Goal: Task Accomplishment & Management: Manage account settings

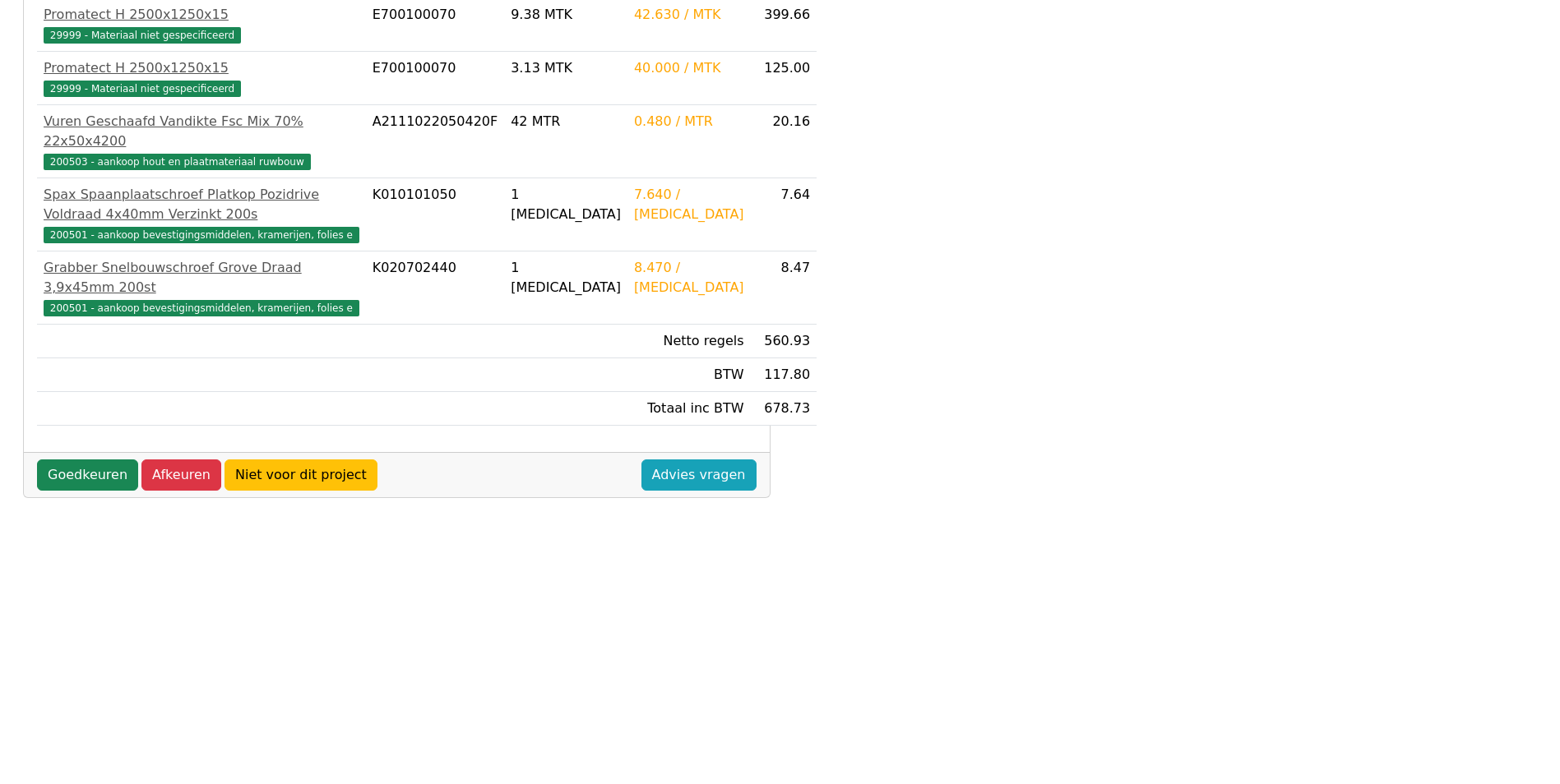
scroll to position [411, 0]
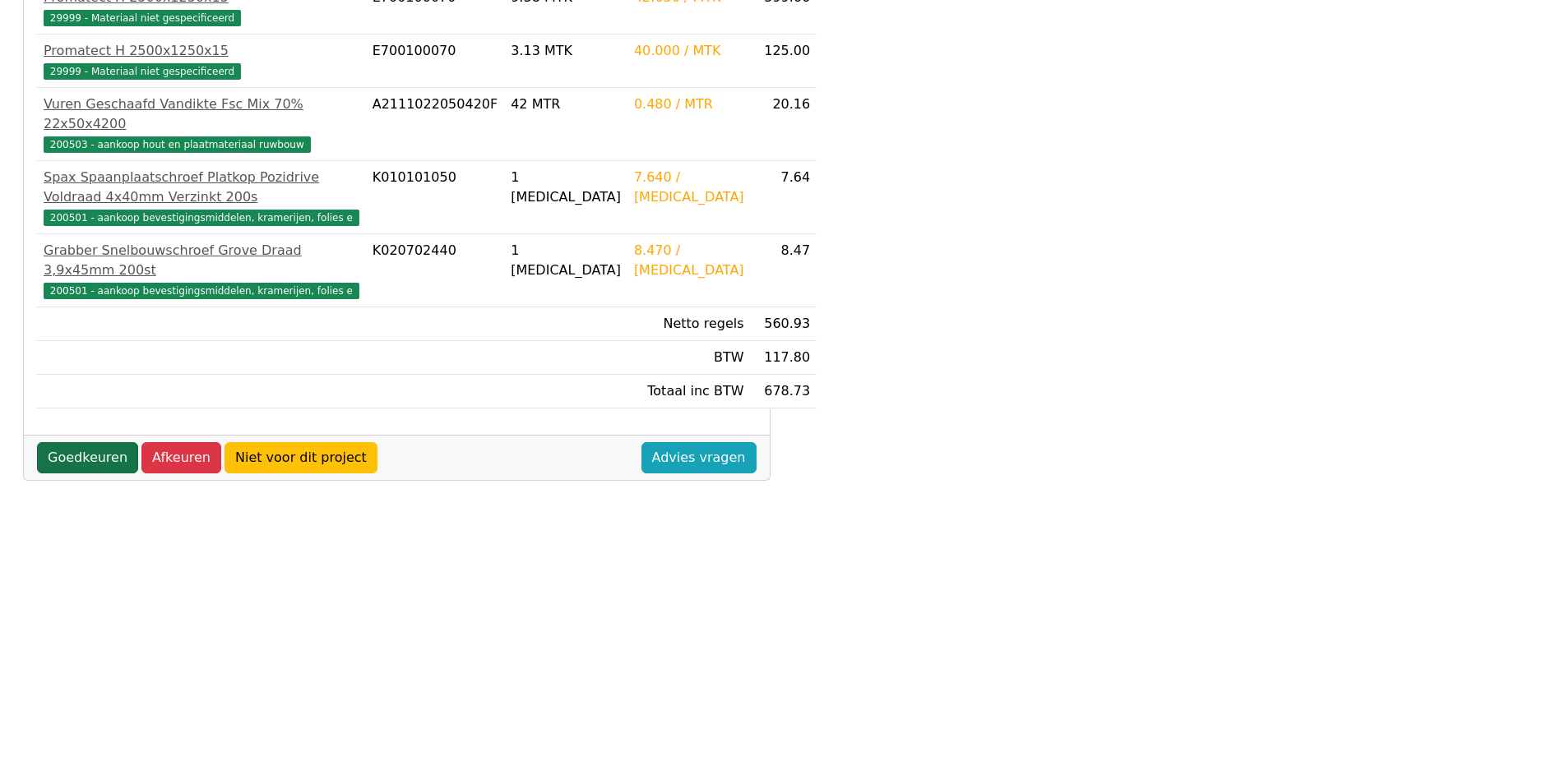
click at [93, 473] on link "Goedkeuren" at bounding box center [87, 457] width 102 height 32
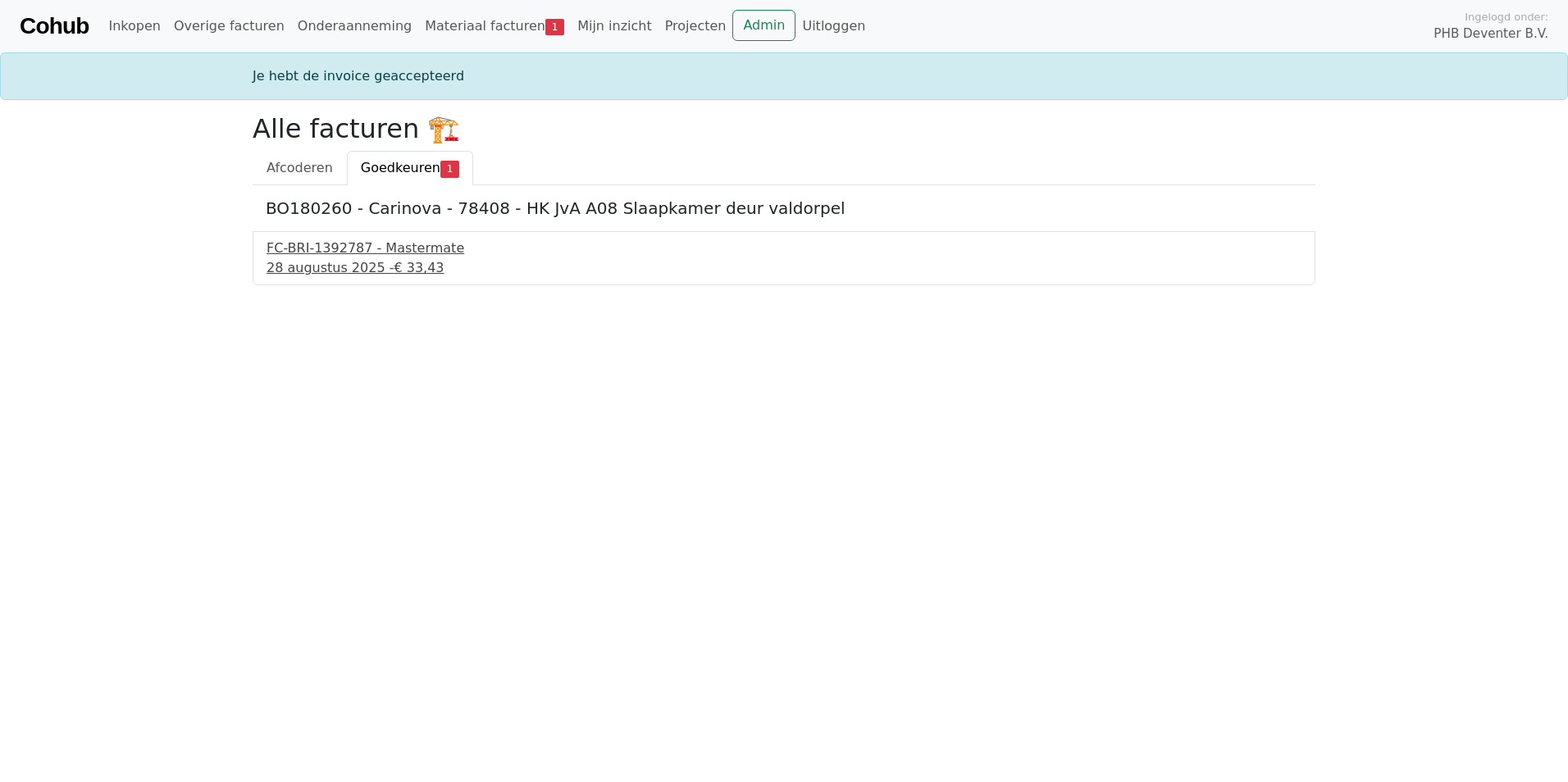
click at [345, 254] on div "FC-BRI-1392787 - Mastermate" at bounding box center [784, 248] width 1035 height 20
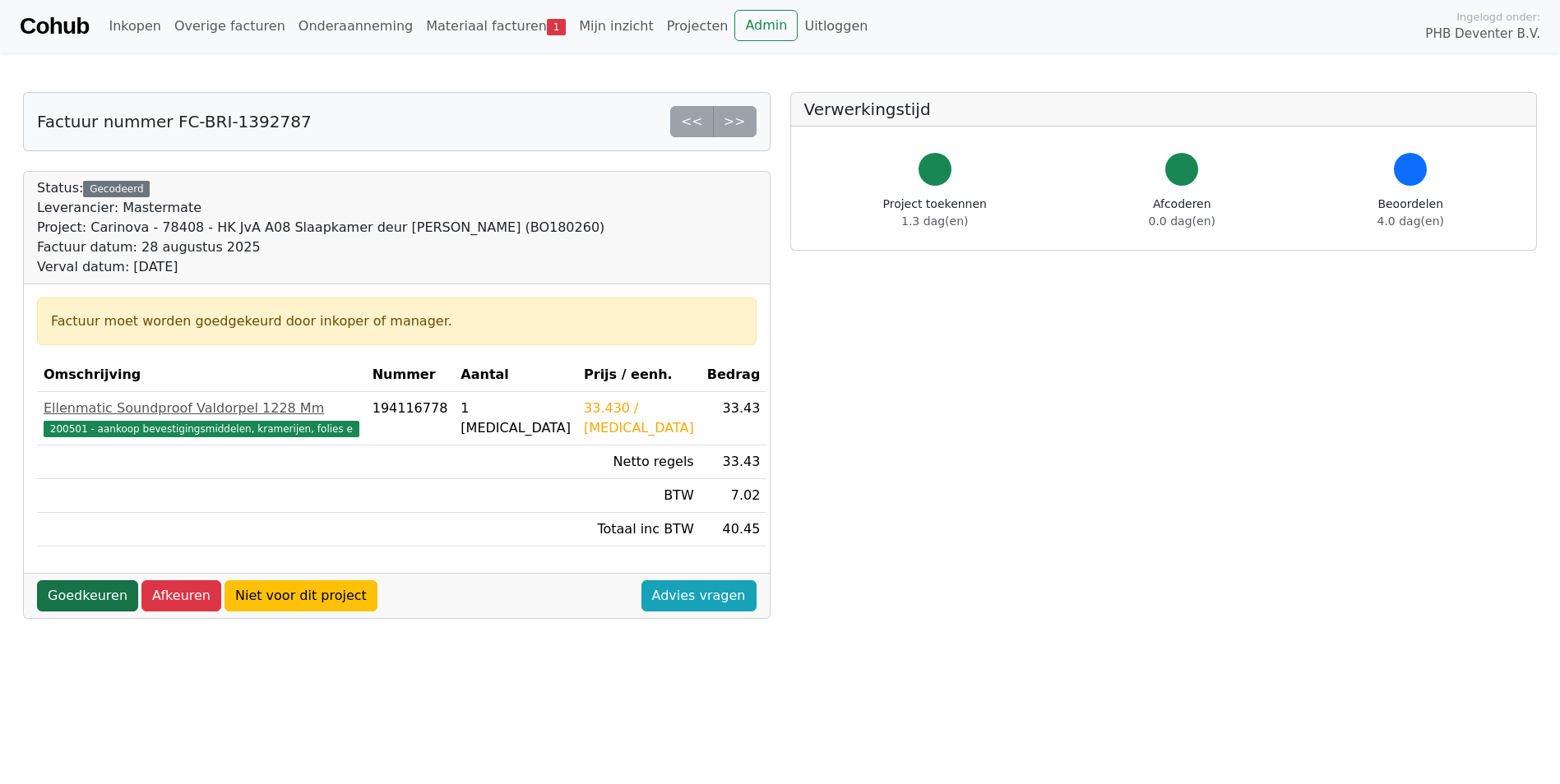
click at [90, 586] on link "Goedkeuren" at bounding box center [87, 595] width 102 height 32
